Goal: Find specific page/section

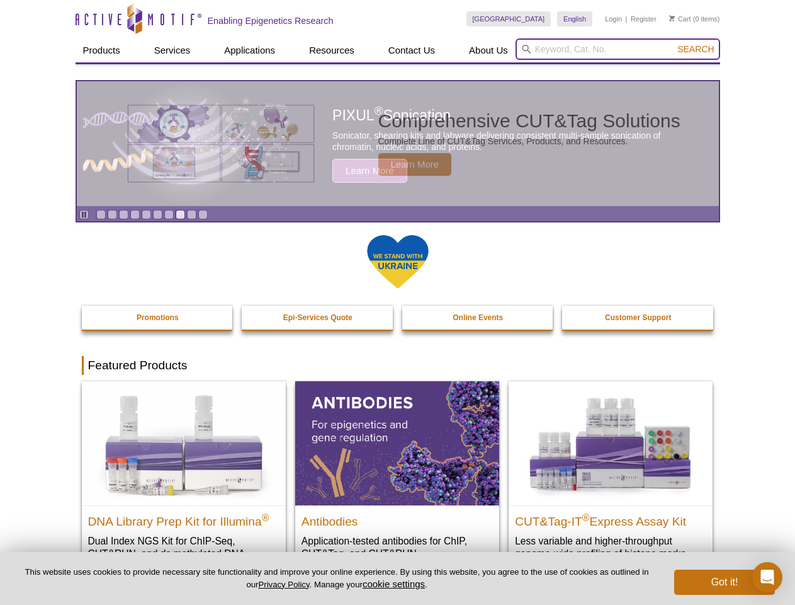
click at [618, 49] on input "search" at bounding box center [618, 48] width 205 height 21
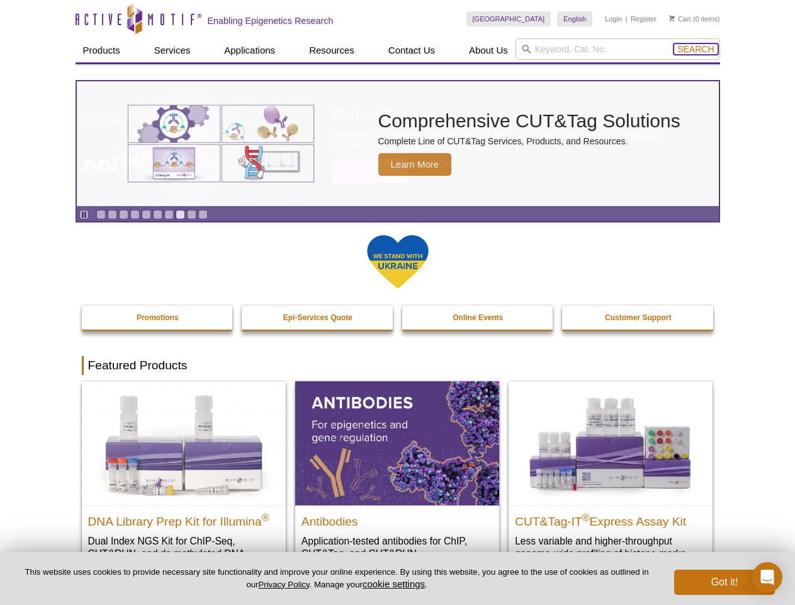
click at [696, 49] on span "Search" at bounding box center [696, 49] width 37 height 10
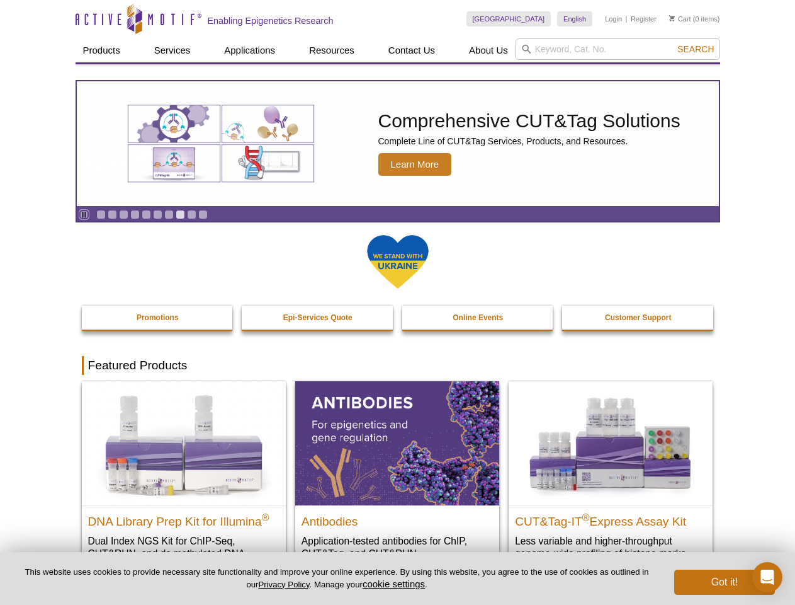
click at [84, 214] on icon "Pause" at bounding box center [84, 214] width 8 height 8
click at [101, 214] on link "Go to slide 1" at bounding box center [100, 214] width 9 height 9
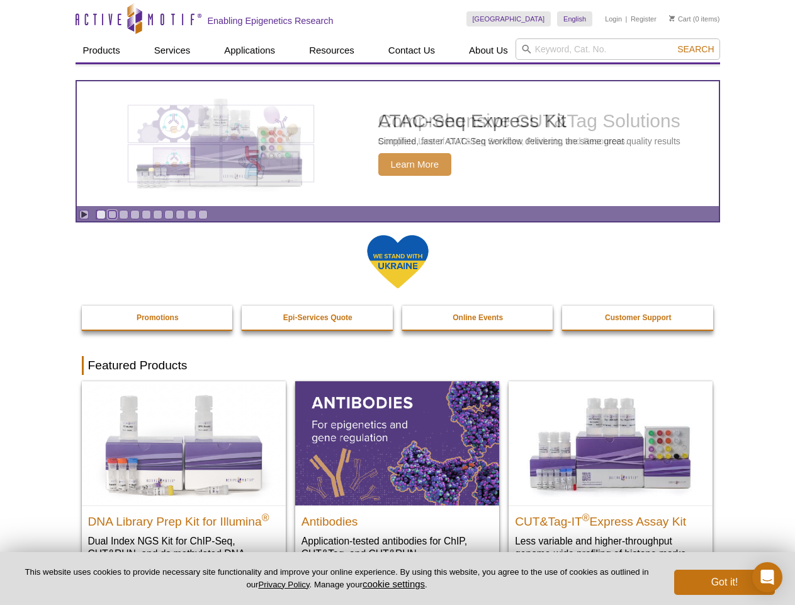
click at [112, 214] on link "Go to slide 2" at bounding box center [112, 214] width 9 height 9
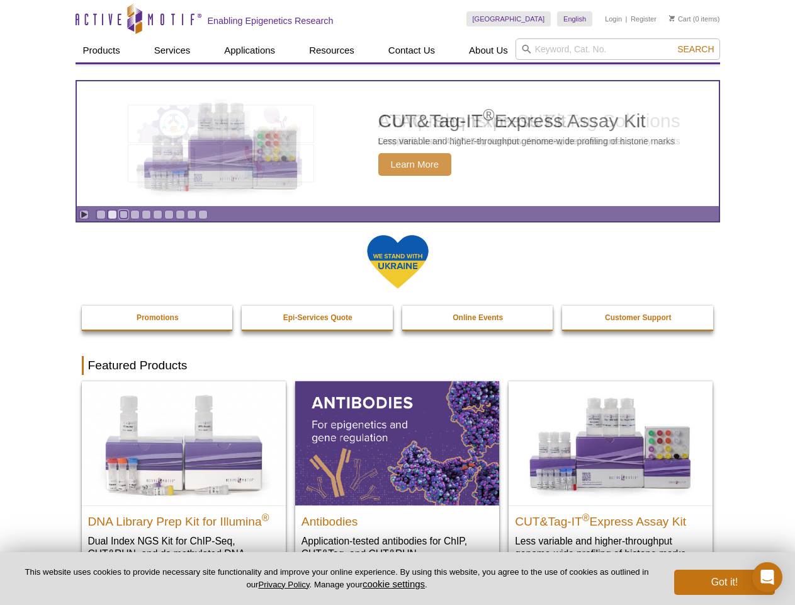
click at [123, 214] on link "Go to slide 3" at bounding box center [123, 214] width 9 height 9
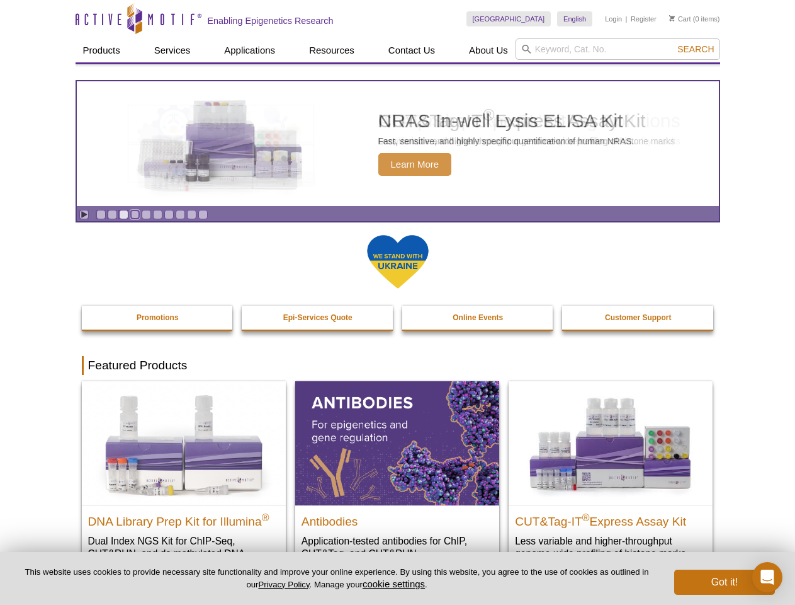
click at [135, 214] on link "Go to slide 4" at bounding box center [134, 214] width 9 height 9
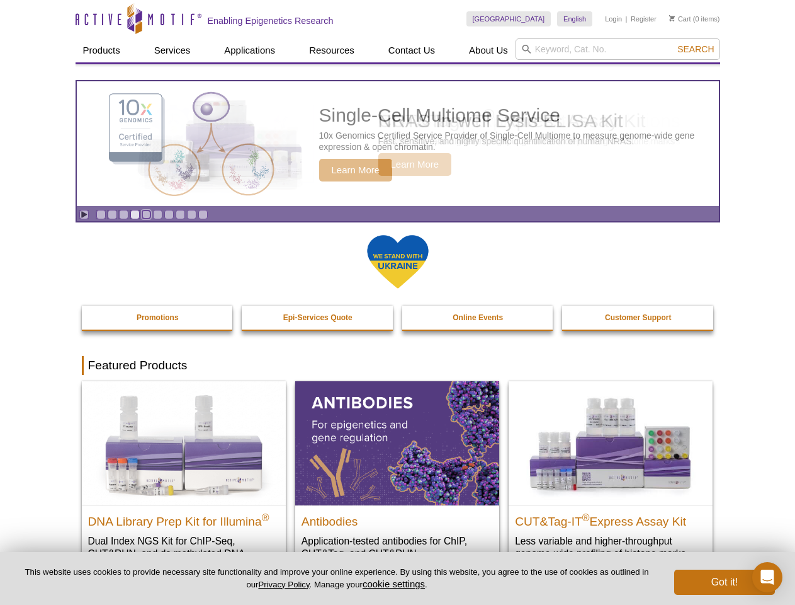
click at [146, 214] on link "Go to slide 5" at bounding box center [146, 214] width 9 height 9
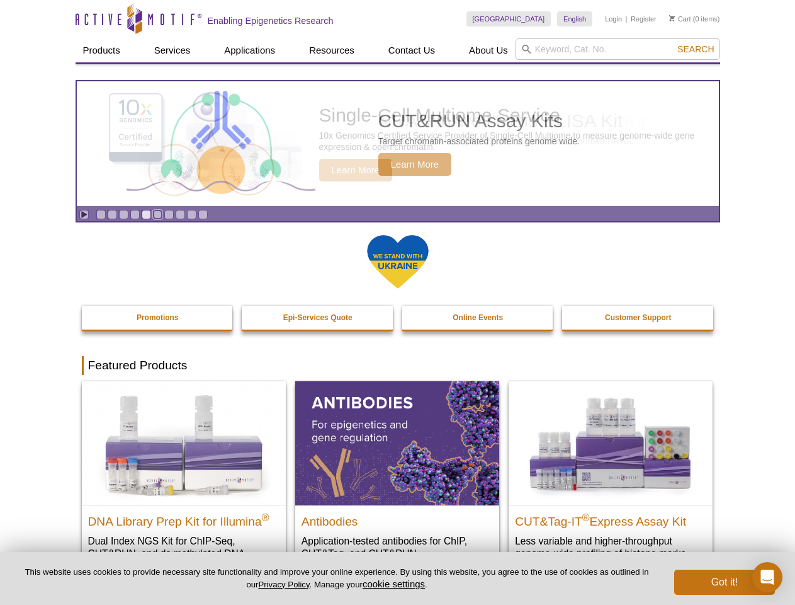
click at [157, 214] on link "Go to slide 6" at bounding box center [157, 214] width 9 height 9
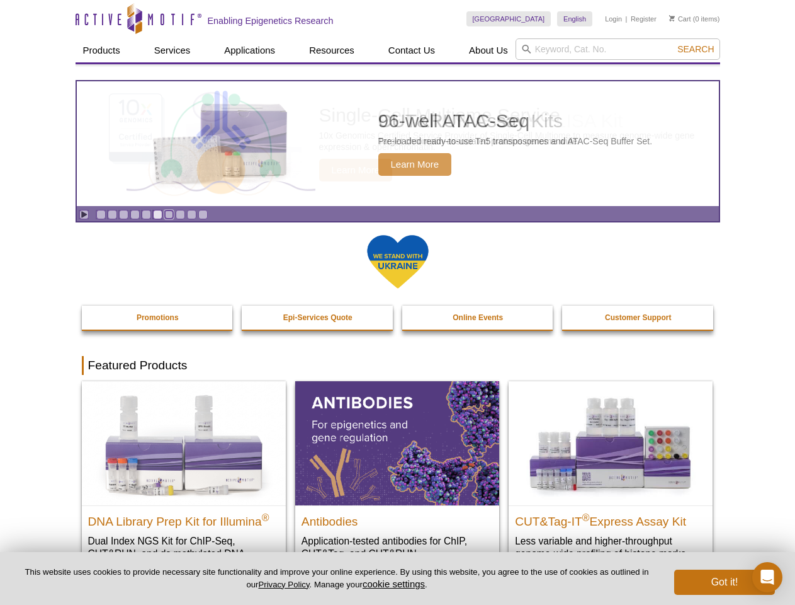
click at [169, 214] on link "Go to slide 7" at bounding box center [168, 214] width 9 height 9
